Goal: Information Seeking & Learning: Learn about a topic

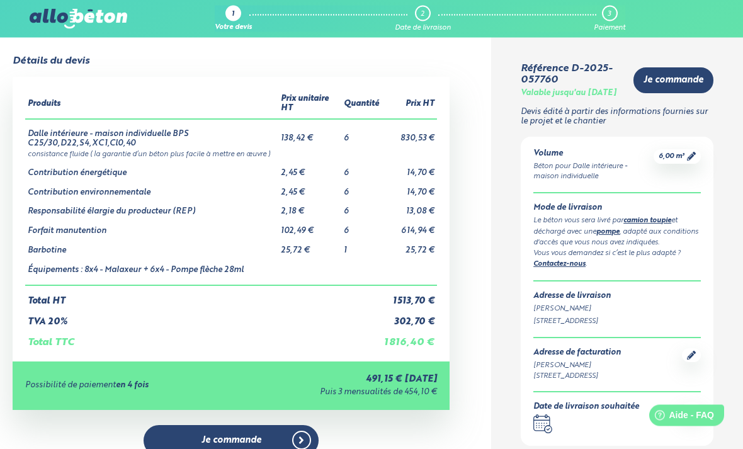
scroll to position [50, 0]
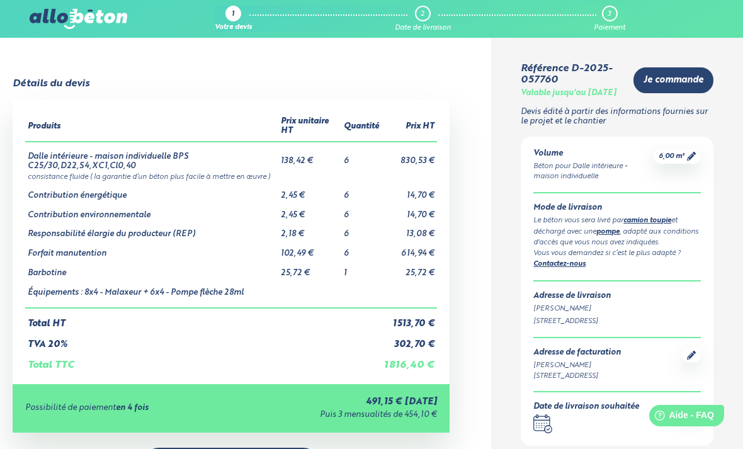
click at [614, 236] on link "pompe" at bounding box center [608, 232] width 23 height 7
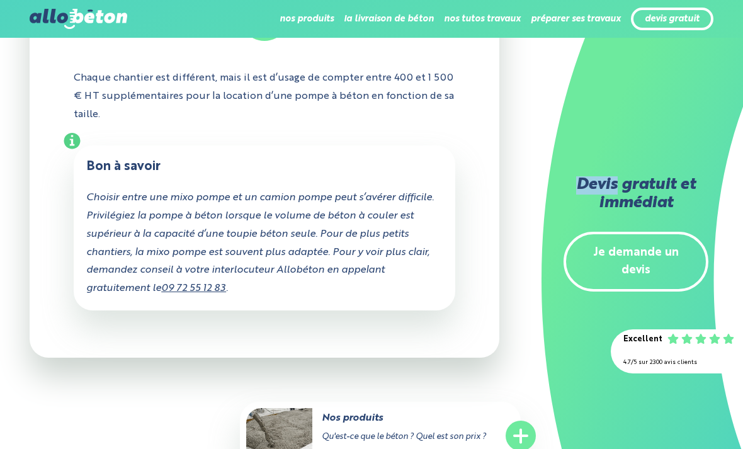
scroll to position [1692, 0]
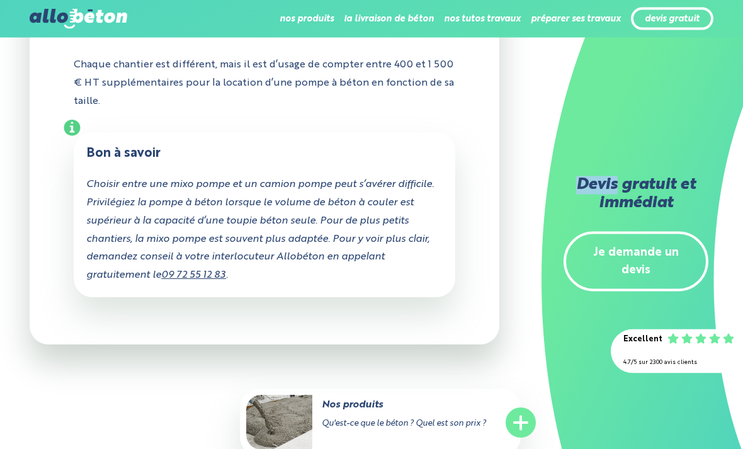
click at [543, 373] on div "Devis gratuit et immédiat Je demande un devis" at bounding box center [643, 224] width 202 height 449
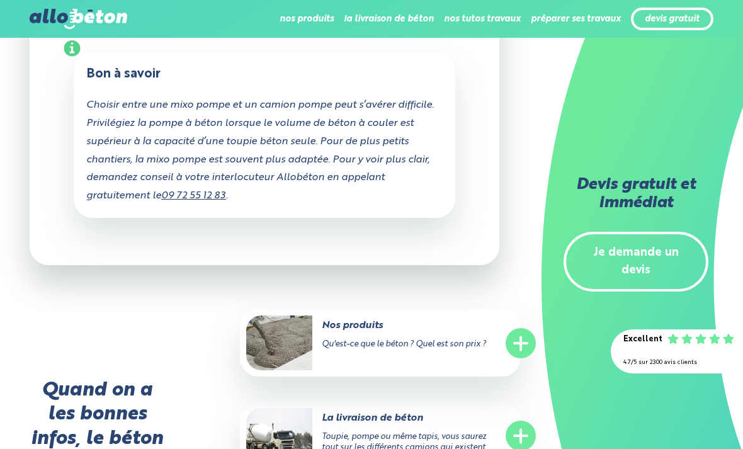
scroll to position [1778, 0]
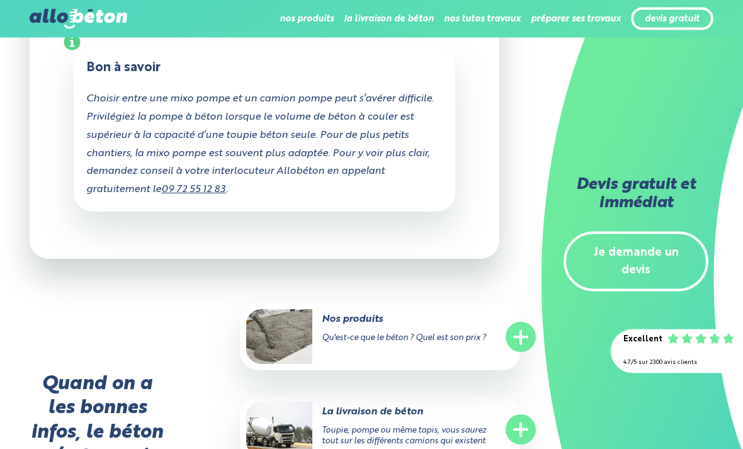
click at [521, 331] on line at bounding box center [521, 337] width 0 height 13
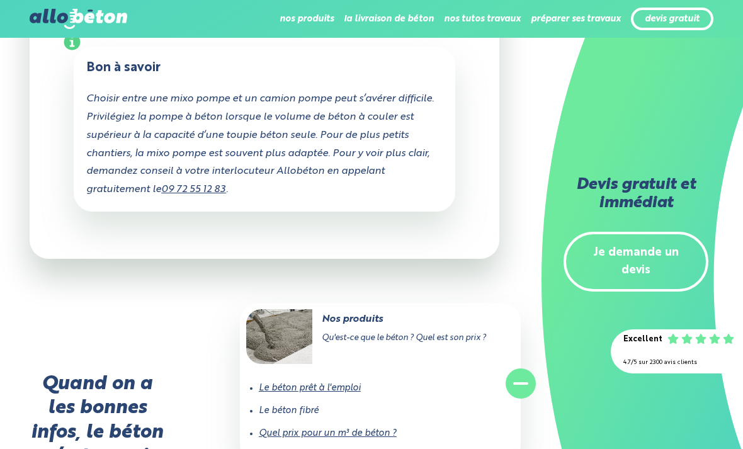
click at [374, 429] on link "Quel prix pour un m³ de béton ?" at bounding box center [328, 433] width 138 height 9
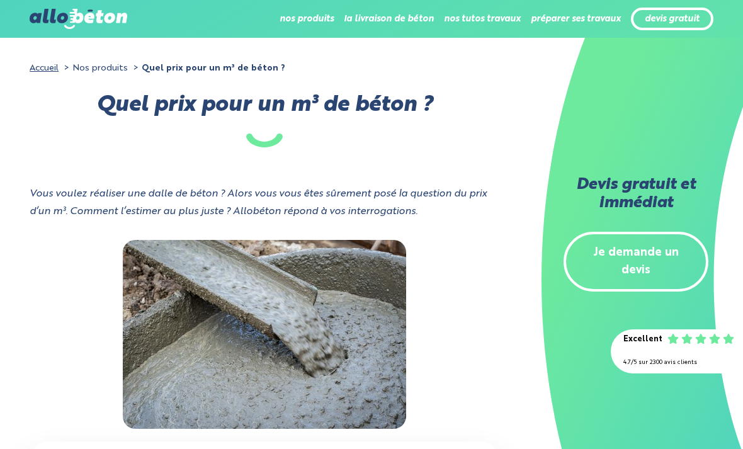
click at [477, 370] on div at bounding box center [265, 334] width 470 height 189
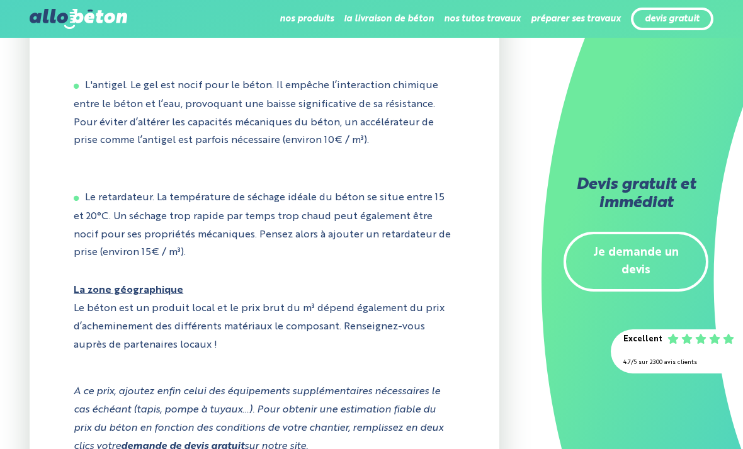
scroll to position [1136, 0]
